Goal: Task Accomplishment & Management: Manage account settings

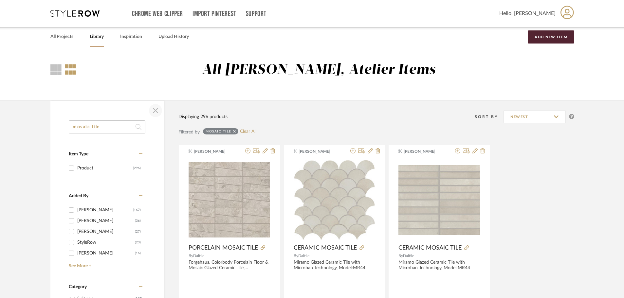
click at [153, 111] on span "button" at bounding box center [156, 111] width 16 height 16
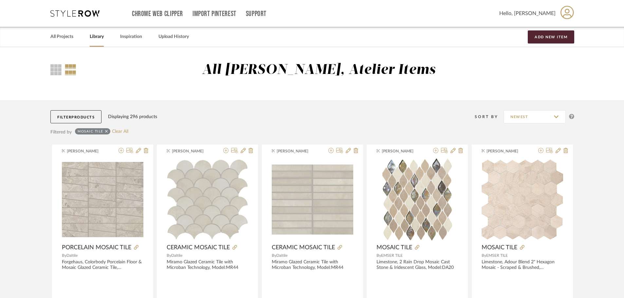
click at [63, 116] on button "Filter Products" at bounding box center [75, 116] width 51 height 13
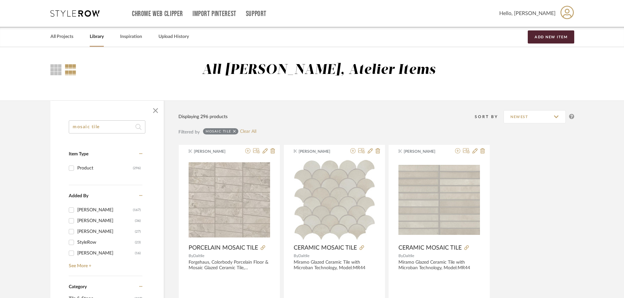
drag, startPoint x: 118, startPoint y: 129, endPoint x: 117, endPoint y: 126, distance: 3.7
click at [118, 127] on input "mosaic tile" at bounding box center [107, 126] width 77 height 13
click at [117, 126] on input "mosaic tile" at bounding box center [107, 126] width 77 height 13
click at [116, 126] on input "mosaic tile" at bounding box center [107, 126] width 77 height 13
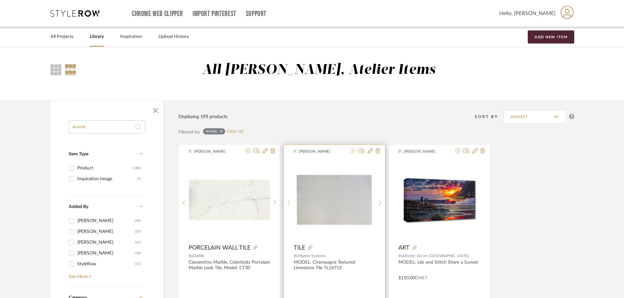
type input "marb;"
click at [354, 151] on icon at bounding box center [352, 150] width 5 height 5
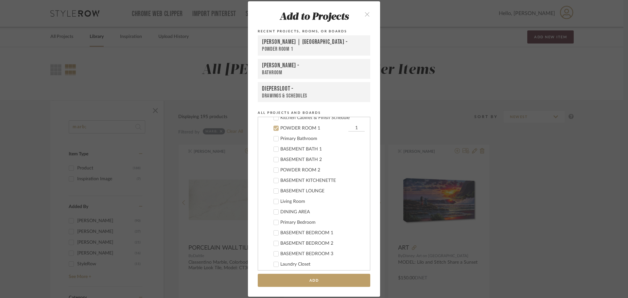
scroll to position [514, 0]
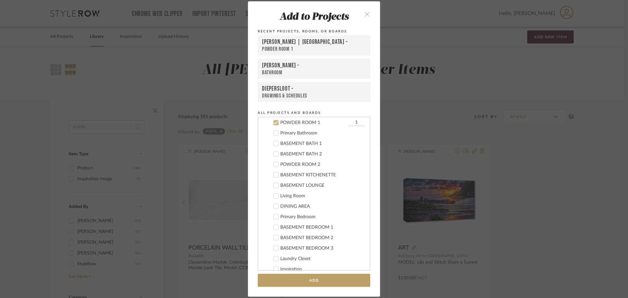
click at [274, 122] on icon at bounding box center [276, 122] width 5 height 5
click at [275, 122] on icon at bounding box center [276, 122] width 5 height 5
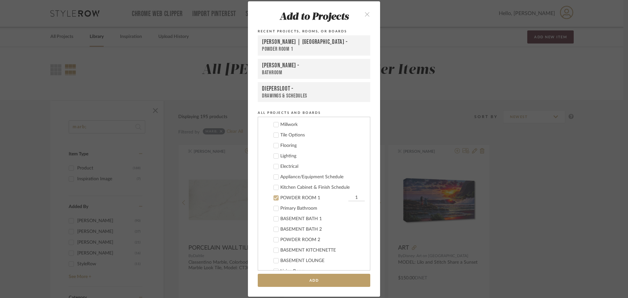
scroll to position [448, 0]
click at [276, 187] on icon at bounding box center [276, 188] width 5 height 5
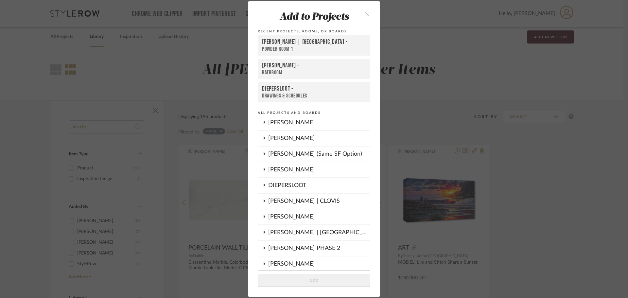
scroll to position [0, 0]
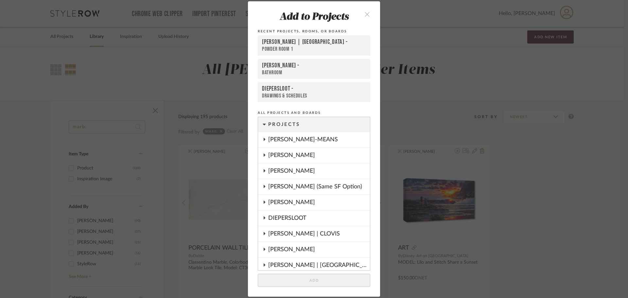
click at [265, 233] on cdk-nested-tree-node "[PERSON_NAME] | CLOVIS" at bounding box center [314, 234] width 112 height 16
click at [264, 233] on icon at bounding box center [265, 233] width 2 height 3
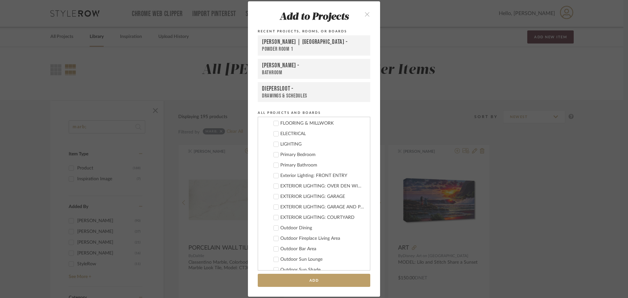
scroll to position [131, 0]
click at [275, 165] on icon at bounding box center [276, 164] width 4 height 3
click at [344, 161] on cdk-nested-tree-node "Primary Bathroom 1" at bounding box center [311, 164] width 107 height 10
click at [349, 165] on input "1" at bounding box center [357, 165] width 16 height 7
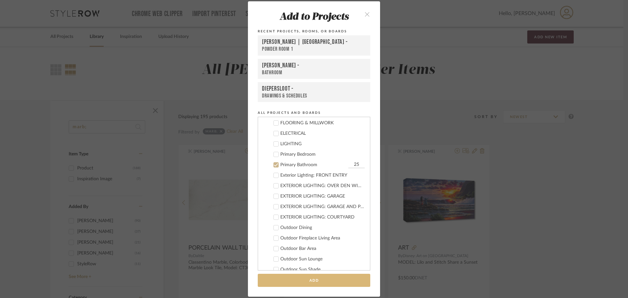
type input "25"
click at [330, 278] on button "Add" at bounding box center [314, 280] width 113 height 13
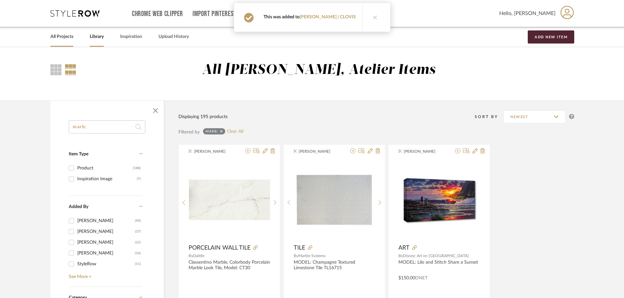
click at [61, 35] on link "All Projects" at bounding box center [61, 36] width 23 height 9
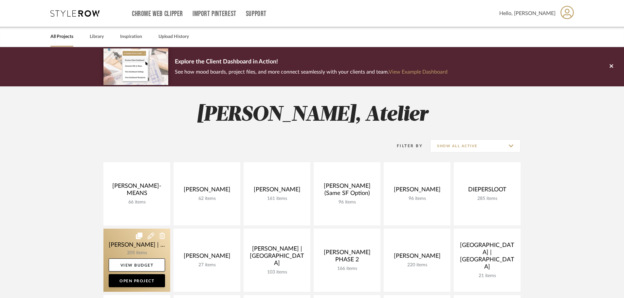
click at [126, 244] on link at bounding box center [136, 260] width 67 height 63
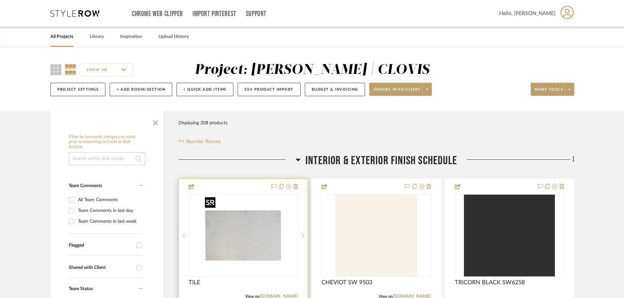
click at [253, 239] on img "0" at bounding box center [243, 236] width 82 height 82
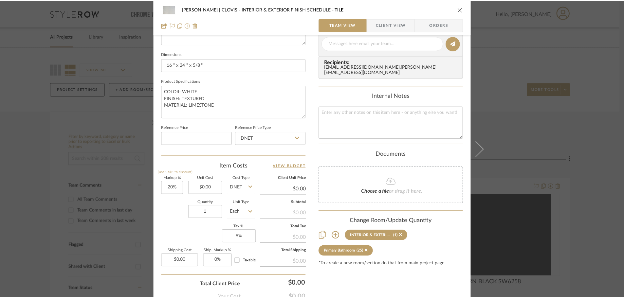
scroll to position [82, 0]
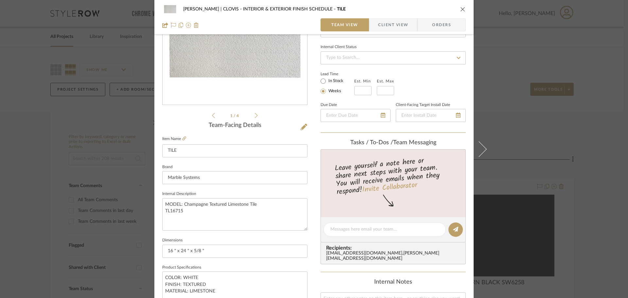
click at [462, 11] on icon "close" at bounding box center [462, 9] width 5 height 5
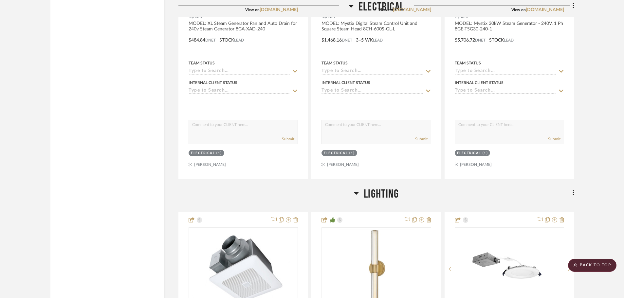
scroll to position [1342, 0]
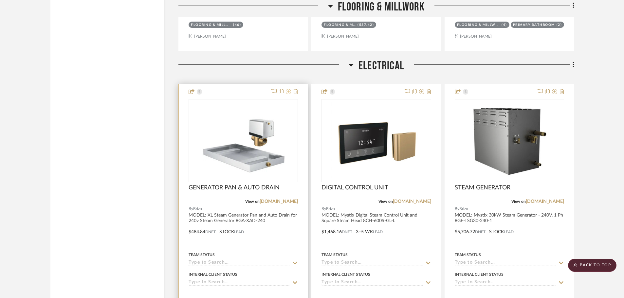
click at [289, 93] on icon at bounding box center [288, 91] width 5 height 5
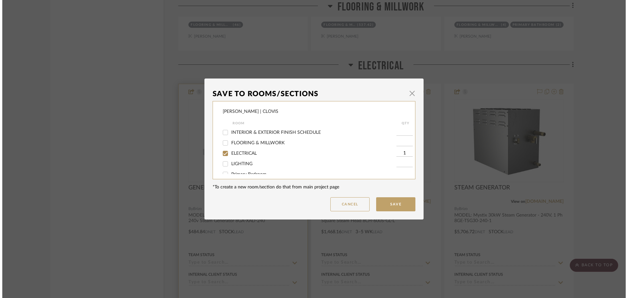
scroll to position [0, 0]
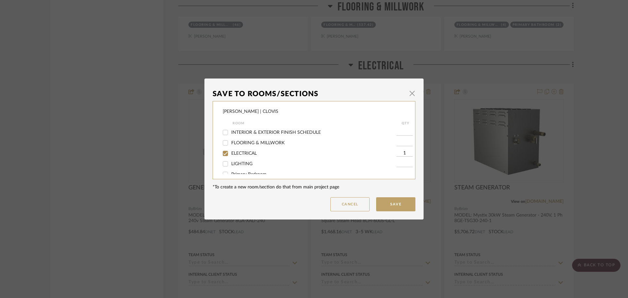
click at [221, 152] on input "ELECTRICAL" at bounding box center [225, 153] width 10 height 10
checkbox input "false"
click at [223, 152] on input "Primary Bathroom" at bounding box center [225, 152] width 10 height 10
checkbox input "true"
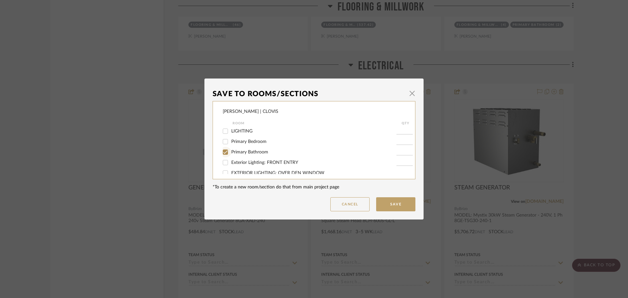
type input "1"
drag, startPoint x: 390, startPoint y: 210, endPoint x: 377, endPoint y: 208, distance: 12.9
click at [390, 209] on button "Save" at bounding box center [395, 204] width 39 height 14
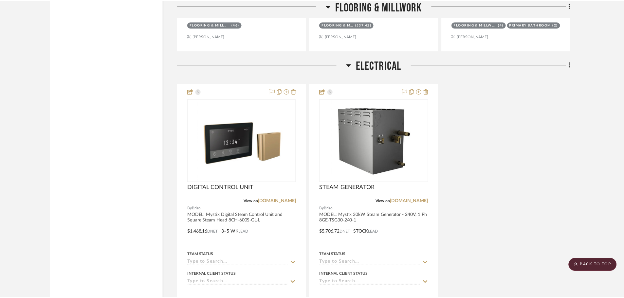
scroll to position [1342, 0]
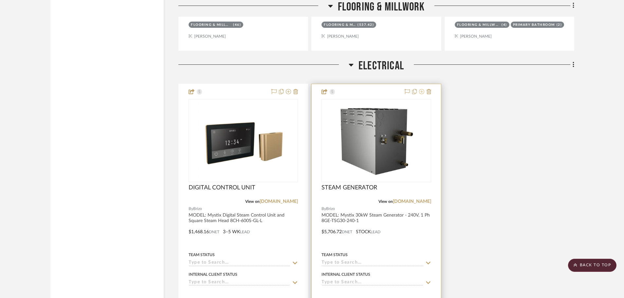
click at [421, 92] on icon at bounding box center [421, 91] width 5 height 5
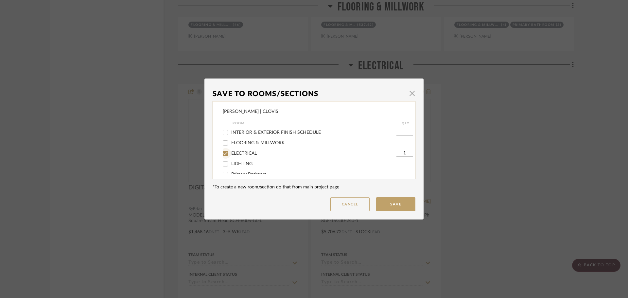
drag, startPoint x: 224, startPoint y: 153, endPoint x: 228, endPoint y: 152, distance: 4.4
click at [226, 152] on input "ELECTRICAL" at bounding box center [225, 153] width 10 height 10
checkbox input "false"
click at [223, 152] on input "Primary Bathroom" at bounding box center [225, 152] width 10 height 10
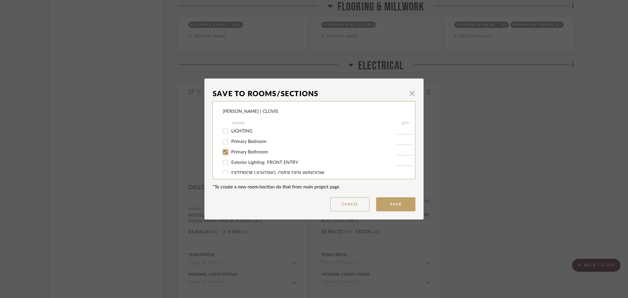
checkbox input "true"
type input "1"
click at [388, 202] on button "Save" at bounding box center [395, 204] width 39 height 14
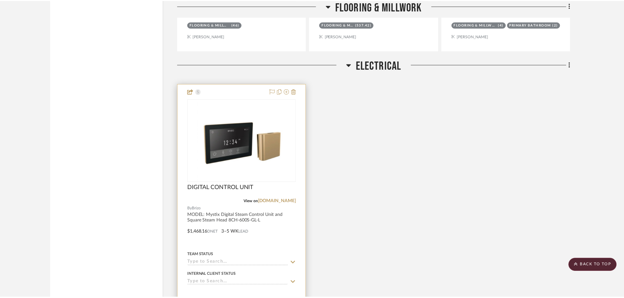
scroll to position [1342, 0]
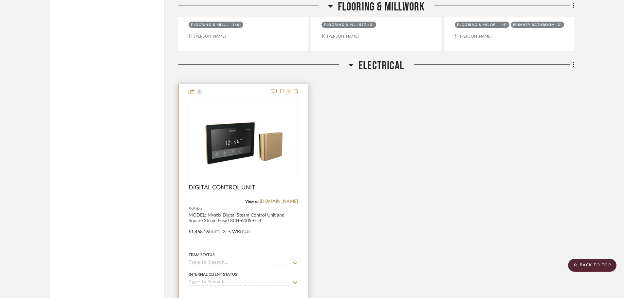
click at [287, 91] on icon at bounding box center [288, 91] width 5 height 5
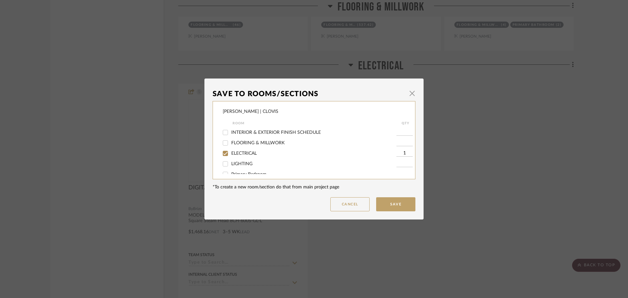
click at [225, 153] on input "ELECTRICAL" at bounding box center [225, 153] width 10 height 10
checkbox input "false"
click at [224, 151] on div "[PERSON_NAME] | CLOVIS Room QTY INTERIOR & EXTERIOR FINISH SCHEDULE FLOORING & …" at bounding box center [314, 140] width 203 height 78
click at [225, 153] on input "Primary Bathroom" at bounding box center [225, 152] width 10 height 10
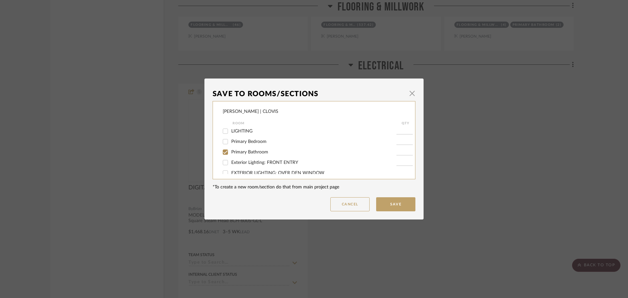
checkbox input "true"
type input "1"
click at [399, 205] on button "Save" at bounding box center [395, 204] width 39 height 14
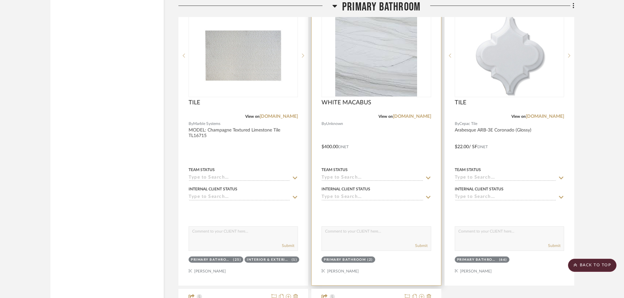
scroll to position [3306, 0]
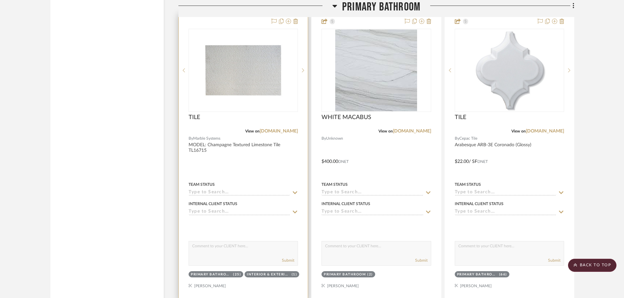
click at [268, 164] on div at bounding box center [243, 157] width 129 height 286
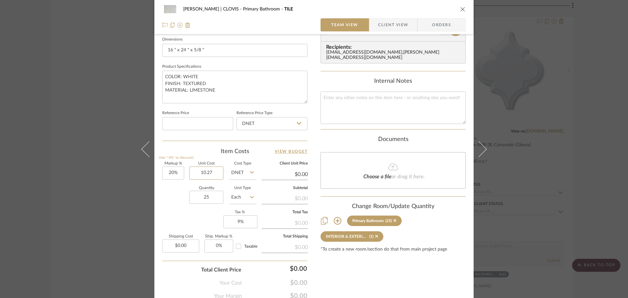
scroll to position [295, 0]
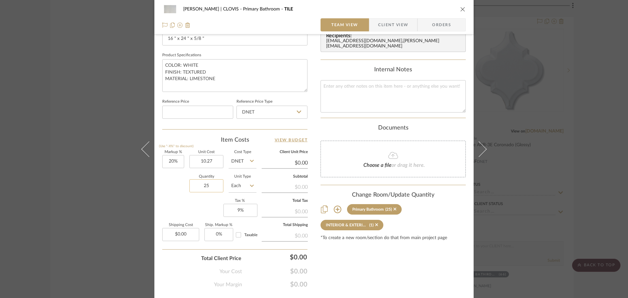
type input "$10.27"
type input "$12.32"
type input "$30.81"
type input "26.67"
click at [172, 197] on div "Quantity 26.67 Unit Type Each" at bounding box center [209, 186] width 94 height 23
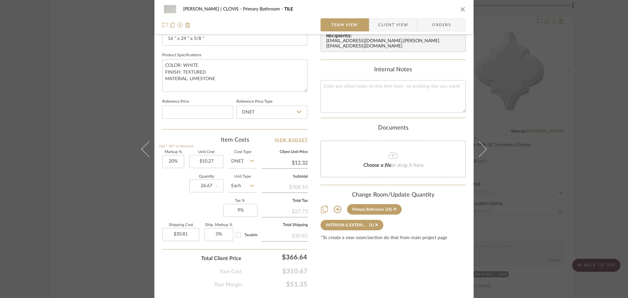
type input "$32.87"
type input "$600.00"
click at [160, 271] on div "[PERSON_NAME] | CLOVIS Primary Bathroom TILE Team View Client View Orders 1 / 4…" at bounding box center [313, 12] width 319 height 604
type input "40%"
click at [175, 185] on div "Quantity 26.67 Unit Type Each" at bounding box center [209, 186] width 94 height 23
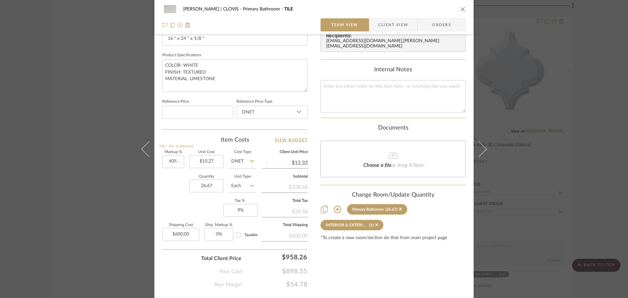
type input "$14.38"
click at [460, 7] on icon "close" at bounding box center [462, 9] width 5 height 5
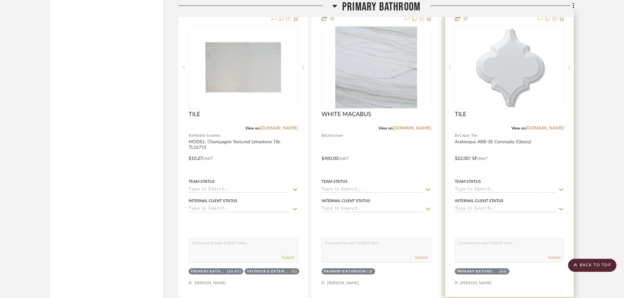
scroll to position [3306, 0]
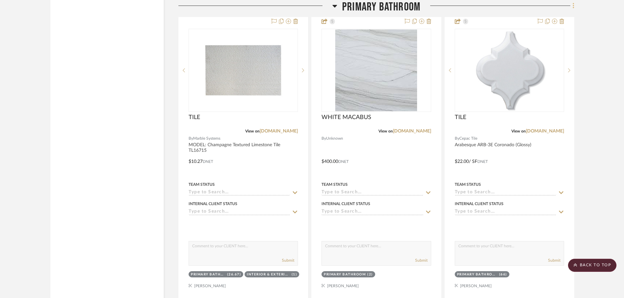
click at [574, 5] on icon at bounding box center [573, 5] width 2 height 7
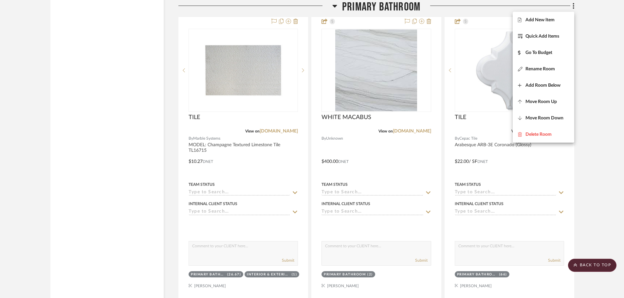
click at [598, 18] on div at bounding box center [312, 149] width 624 height 298
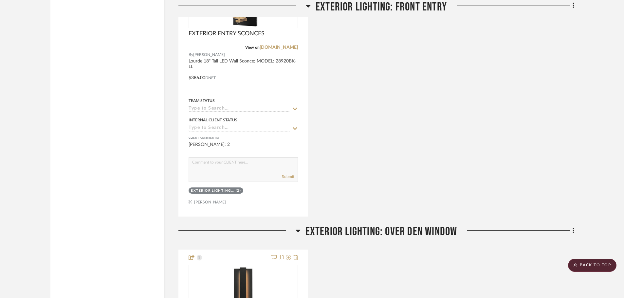
scroll to position [4013, 0]
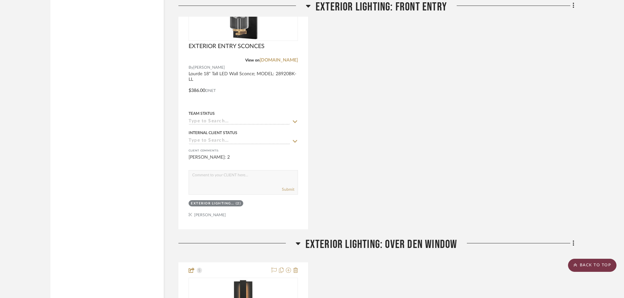
click at [581, 266] on scroll-to-top-button "BACK TO TOP" at bounding box center [592, 265] width 48 height 13
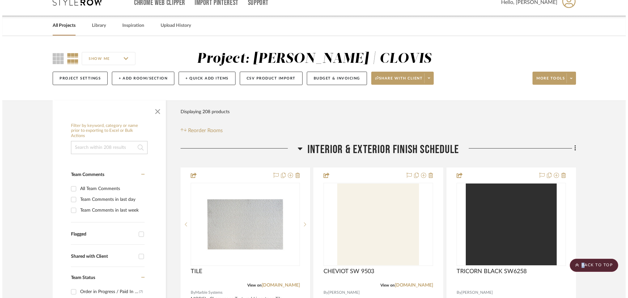
scroll to position [0, 0]
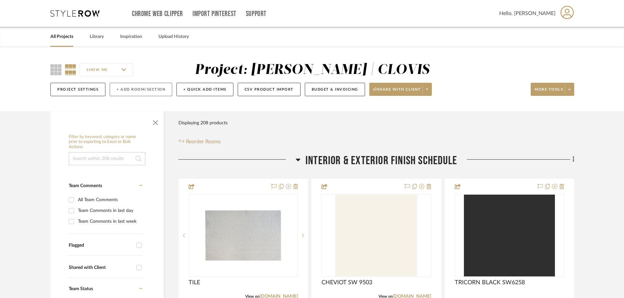
click at [133, 93] on button "+ Add Room/Section" at bounding box center [141, 89] width 63 height 13
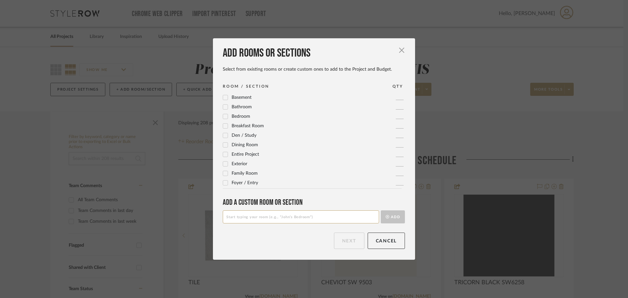
click at [268, 215] on input at bounding box center [301, 216] width 156 height 13
type input "PRIMARY CLOSET"
click at [381, 210] on button "Add" at bounding box center [393, 216] width 24 height 13
click at [346, 238] on button "Next" at bounding box center [349, 241] width 30 height 16
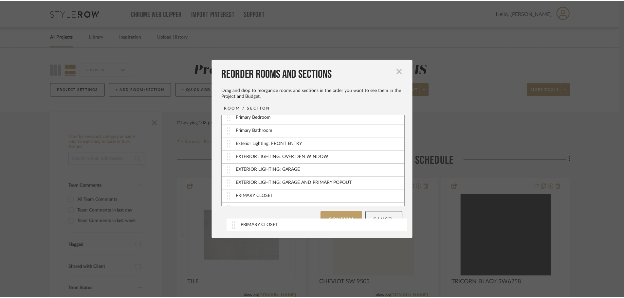
scroll to position [60, 0]
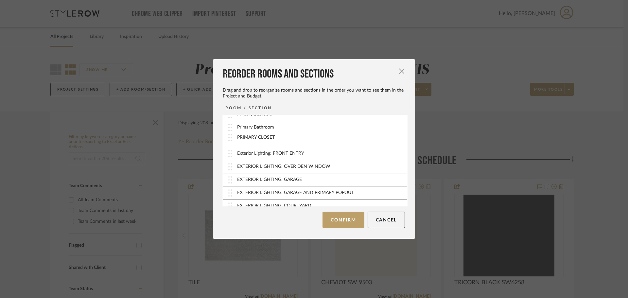
drag, startPoint x: 228, startPoint y: 203, endPoint x: 230, endPoint y: 141, distance: 61.6
click at [335, 220] on button "Confirm" at bounding box center [344, 220] width 42 height 16
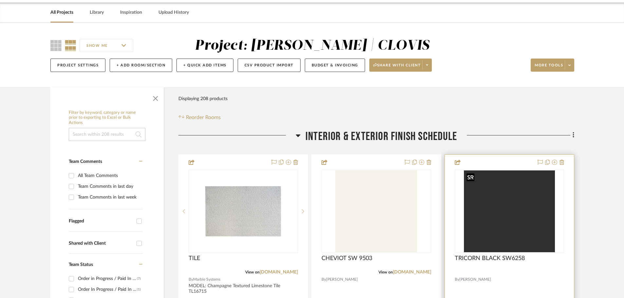
scroll to position [65, 0]
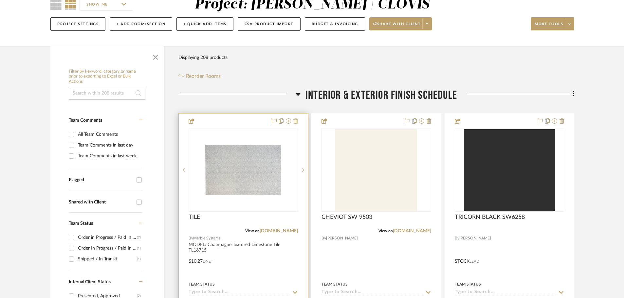
click at [297, 121] on icon at bounding box center [295, 120] width 5 height 5
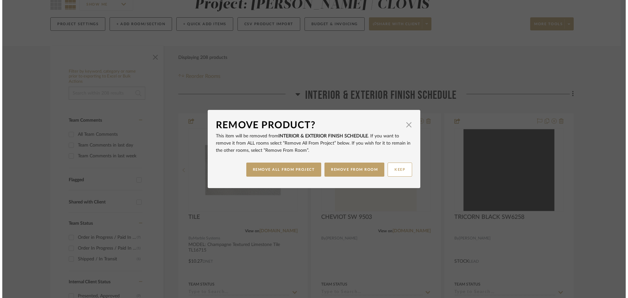
scroll to position [0, 0]
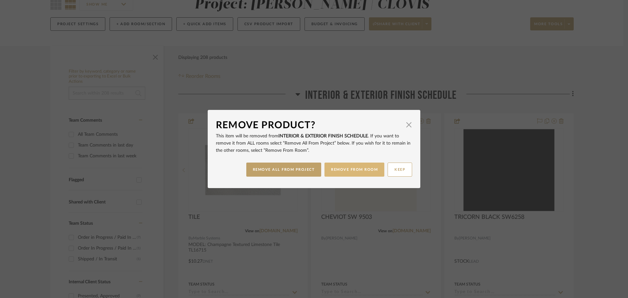
click at [335, 171] on button "REMOVE FROM ROOM" at bounding box center [355, 170] width 60 height 14
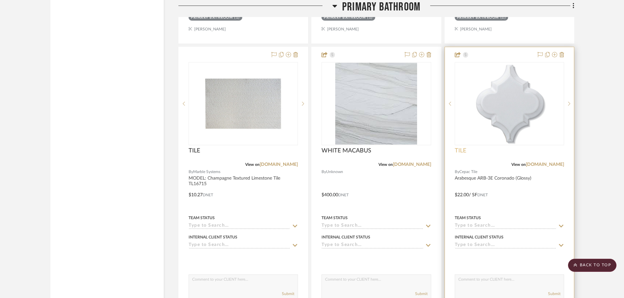
scroll to position [3273, 0]
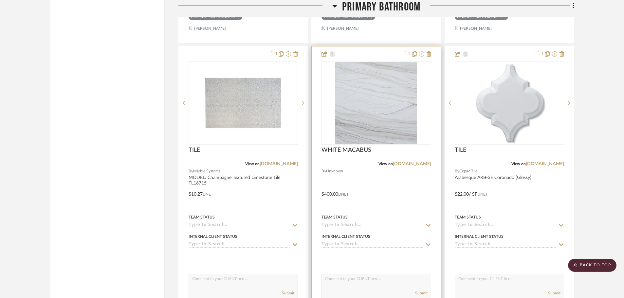
click at [423, 54] on icon at bounding box center [421, 53] width 5 height 5
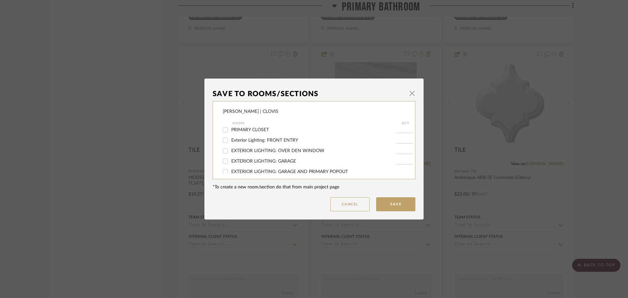
scroll to position [33, 0]
click at [225, 161] on input "PRIMARY CLOSET" at bounding box center [225, 162] width 10 height 10
checkbox input "true"
type input "1"
click at [222, 149] on input "Primary Bathroom" at bounding box center [225, 152] width 10 height 10
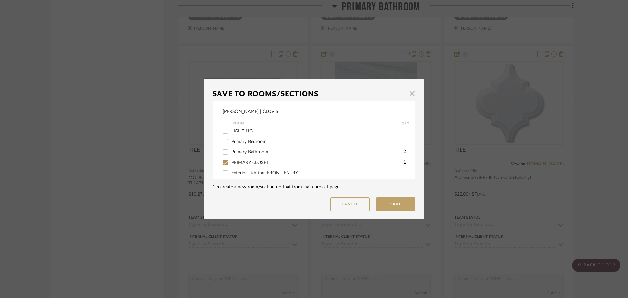
checkbox input "false"
click at [397, 162] on input "1" at bounding box center [405, 162] width 16 height 7
type input "2"
click at [396, 205] on button "Save" at bounding box center [395, 204] width 39 height 14
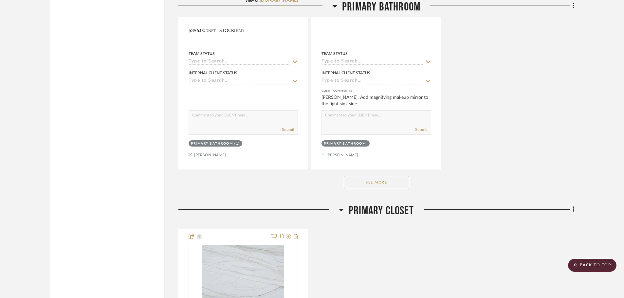
scroll to position [3731, 0]
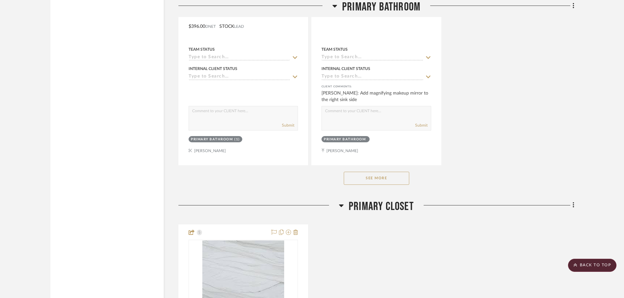
click at [366, 178] on button "See More" at bounding box center [376, 178] width 65 height 13
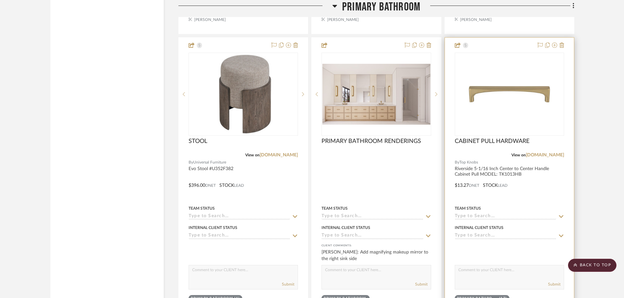
scroll to position [3698, 0]
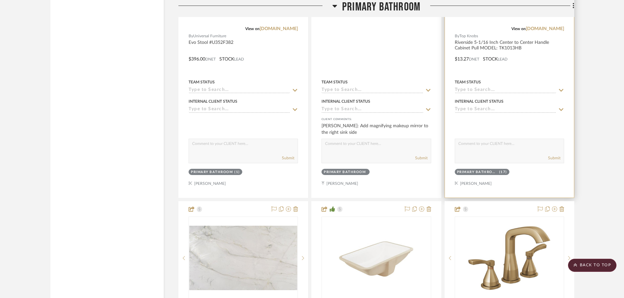
click at [520, 176] on div "Primary Bathroom (17)" at bounding box center [509, 172] width 111 height 9
click at [500, 171] on div "(17)" at bounding box center [503, 172] width 8 height 5
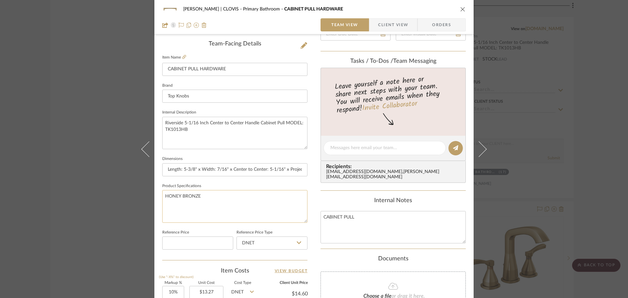
scroll to position [295, 0]
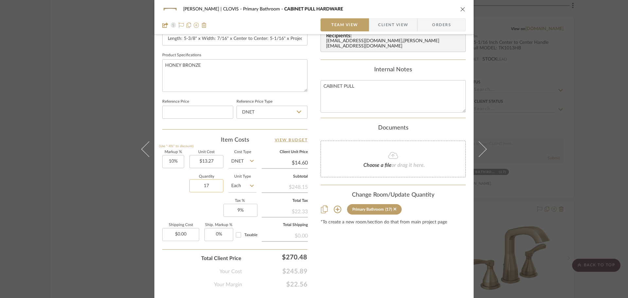
click at [212, 187] on input "17" at bounding box center [206, 185] width 34 height 13
click at [212, 186] on input "17" at bounding box center [206, 185] width 34 height 13
click at [213, 186] on input "17" at bounding box center [206, 185] width 34 height 13
type input "14"
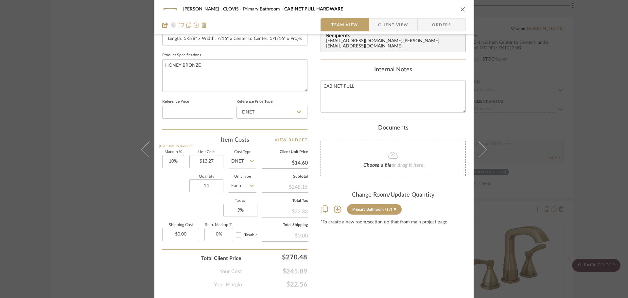
click at [386, 241] on div "Content here copies to Client View - confirm visibility there. Show in Client D…" at bounding box center [393, 19] width 145 height 539
click at [462, 9] on icon "close" at bounding box center [462, 9] width 5 height 5
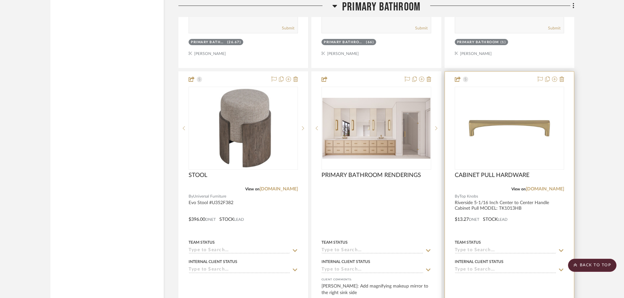
scroll to position [3535, 0]
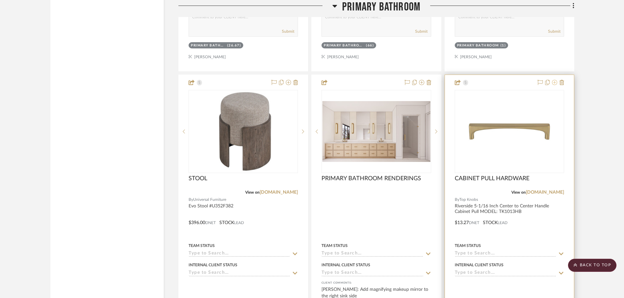
click at [555, 83] on icon at bounding box center [554, 82] width 5 height 5
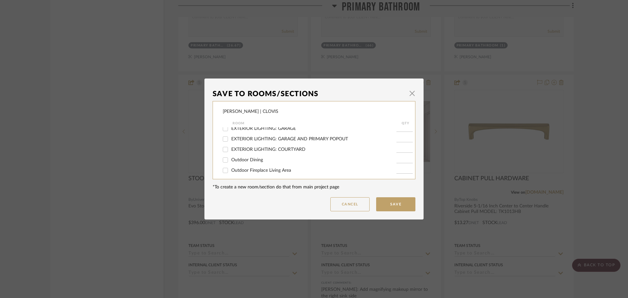
scroll to position [65, 0]
click at [223, 130] on input "PRIMARY CLOSET" at bounding box center [225, 130] width 10 height 10
checkbox input "true"
type input "20"
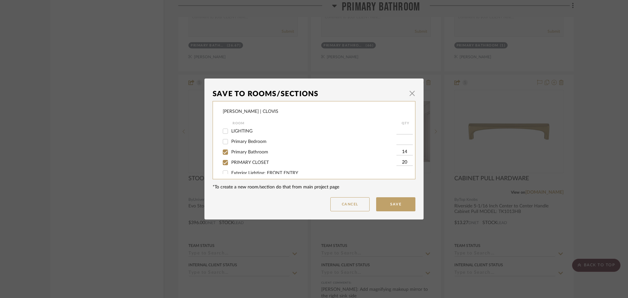
click at [403, 152] on input "14" at bounding box center [405, 152] width 16 height 7
type input "20"
click at [393, 207] on button "Save" at bounding box center [395, 204] width 39 height 14
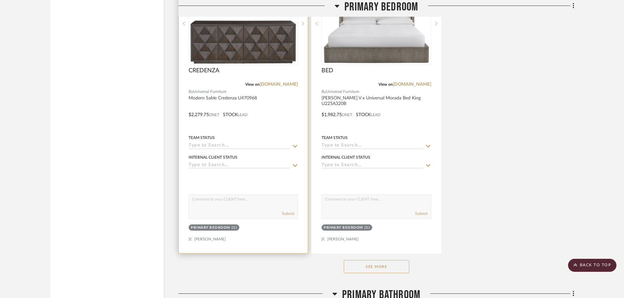
scroll to position [2652, 0]
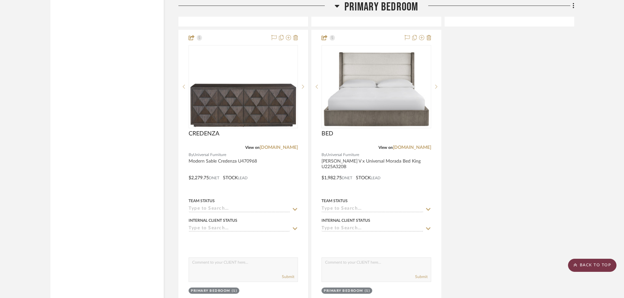
click at [578, 266] on scroll-to-top-button "BACK TO TOP" at bounding box center [592, 265] width 48 height 13
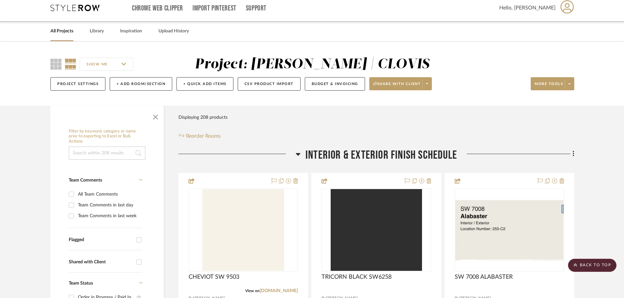
scroll to position [0, 0]
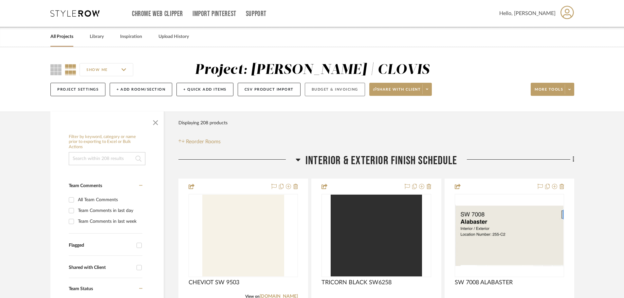
click at [322, 91] on button "Budget & Invoicing" at bounding box center [335, 89] width 60 height 13
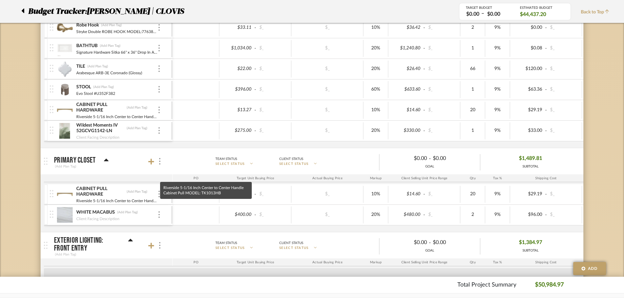
scroll to position [1047, 0]
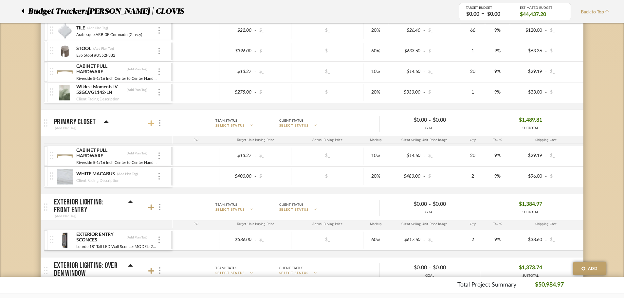
click at [150, 125] on icon at bounding box center [151, 123] width 6 height 7
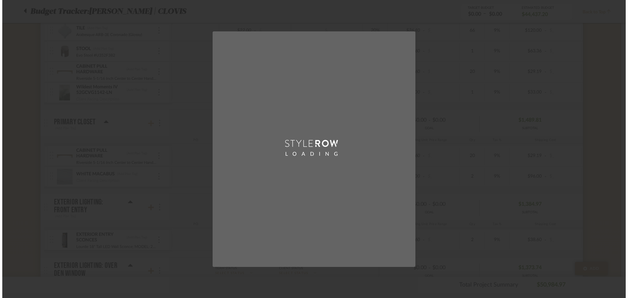
scroll to position [0, 0]
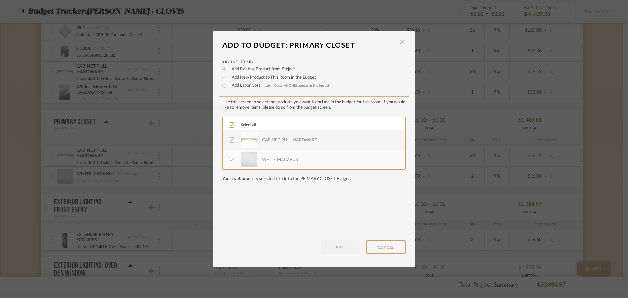
click at [387, 240] on div "Use this screen to select the products you want to include in the budget for th…" at bounding box center [314, 177] width 183 height 154
click at [387, 246] on button "CANCEL" at bounding box center [386, 247] width 39 height 13
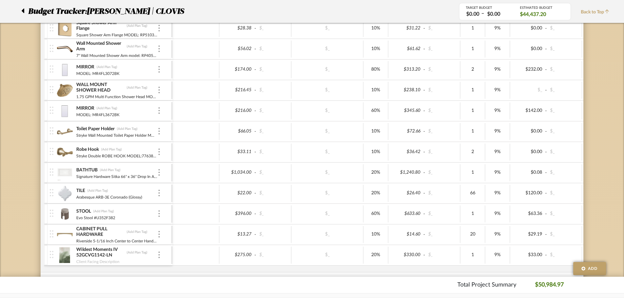
scroll to position [720, 0]
